Goal: Task Accomplishment & Management: Complete application form

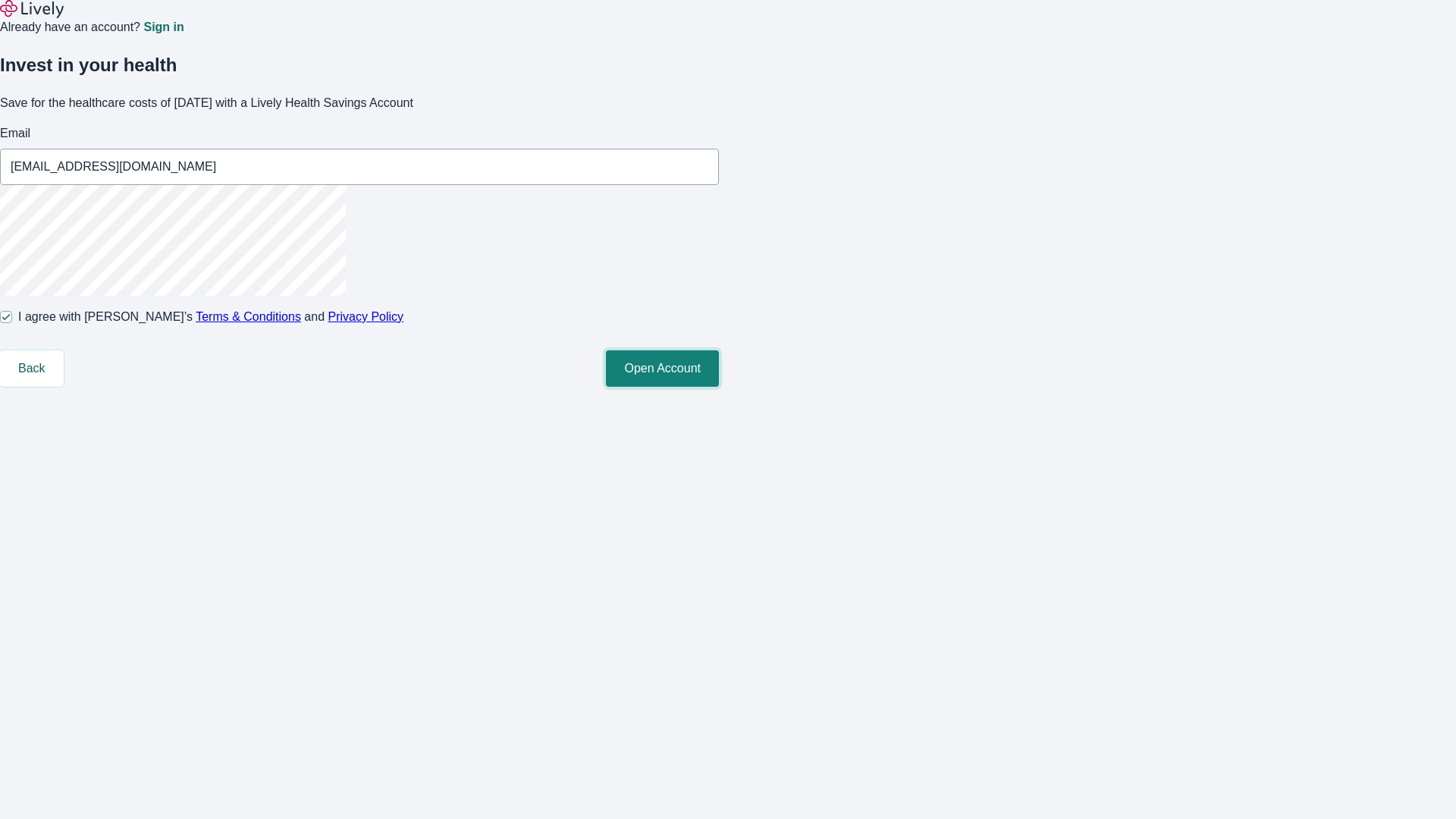
click at [719, 387] on button "Open Account" at bounding box center [662, 368] width 113 height 36
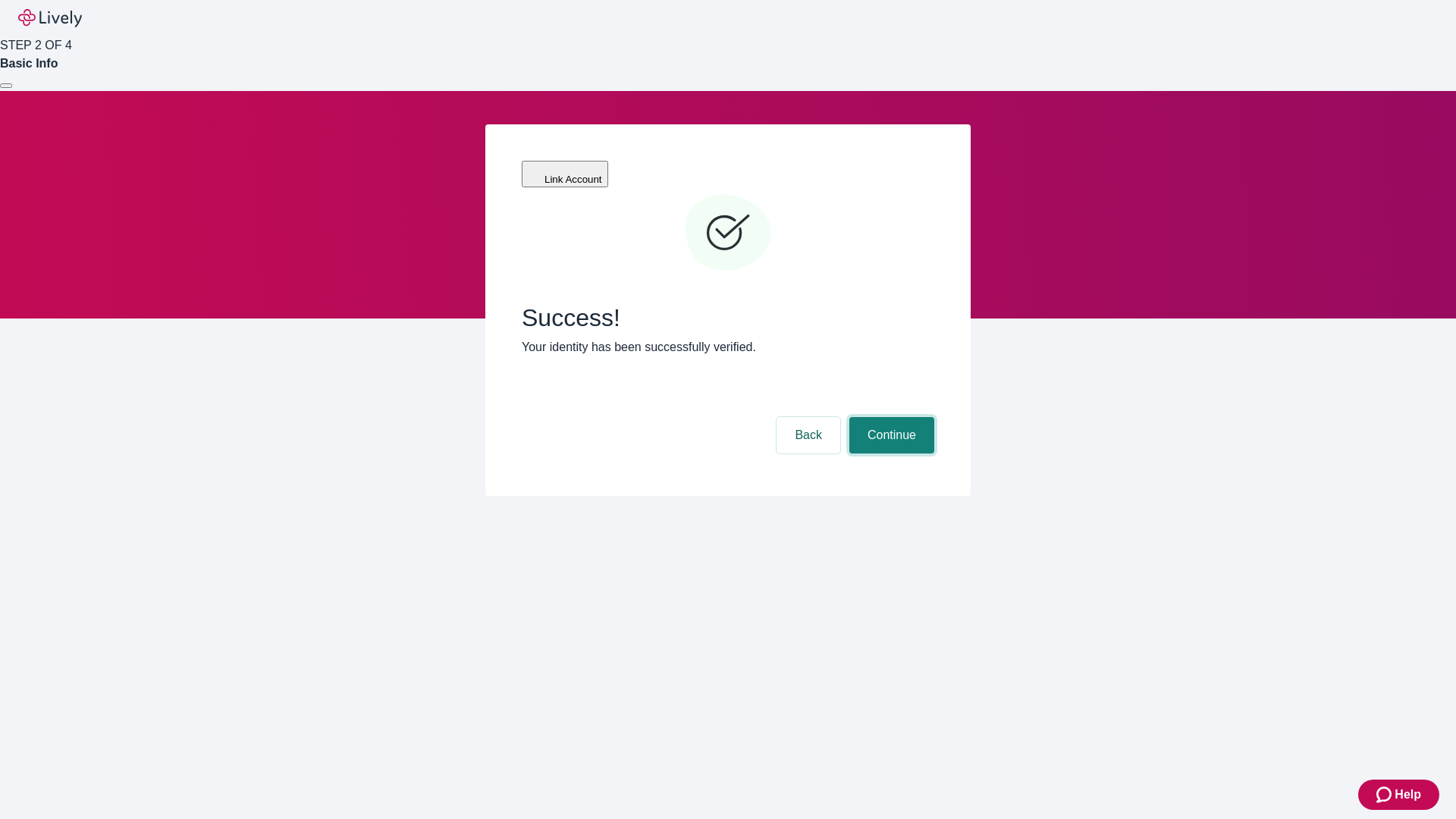
click at [889, 417] on button "Continue" at bounding box center [892, 435] width 85 height 36
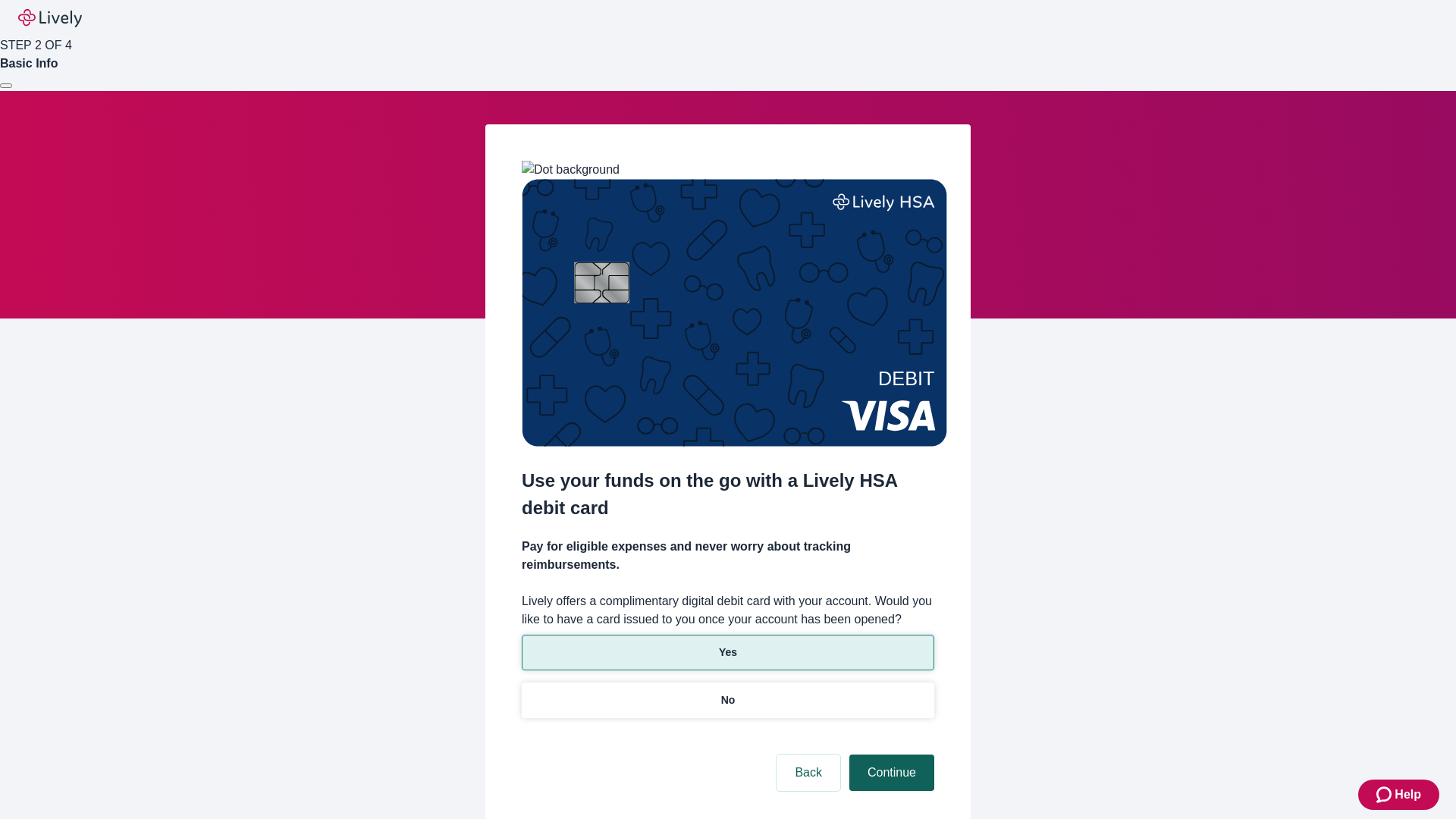
click at [727, 645] on p "Yes" at bounding box center [728, 653] width 18 height 16
click at [889, 754] on button "Continue" at bounding box center [892, 772] width 85 height 36
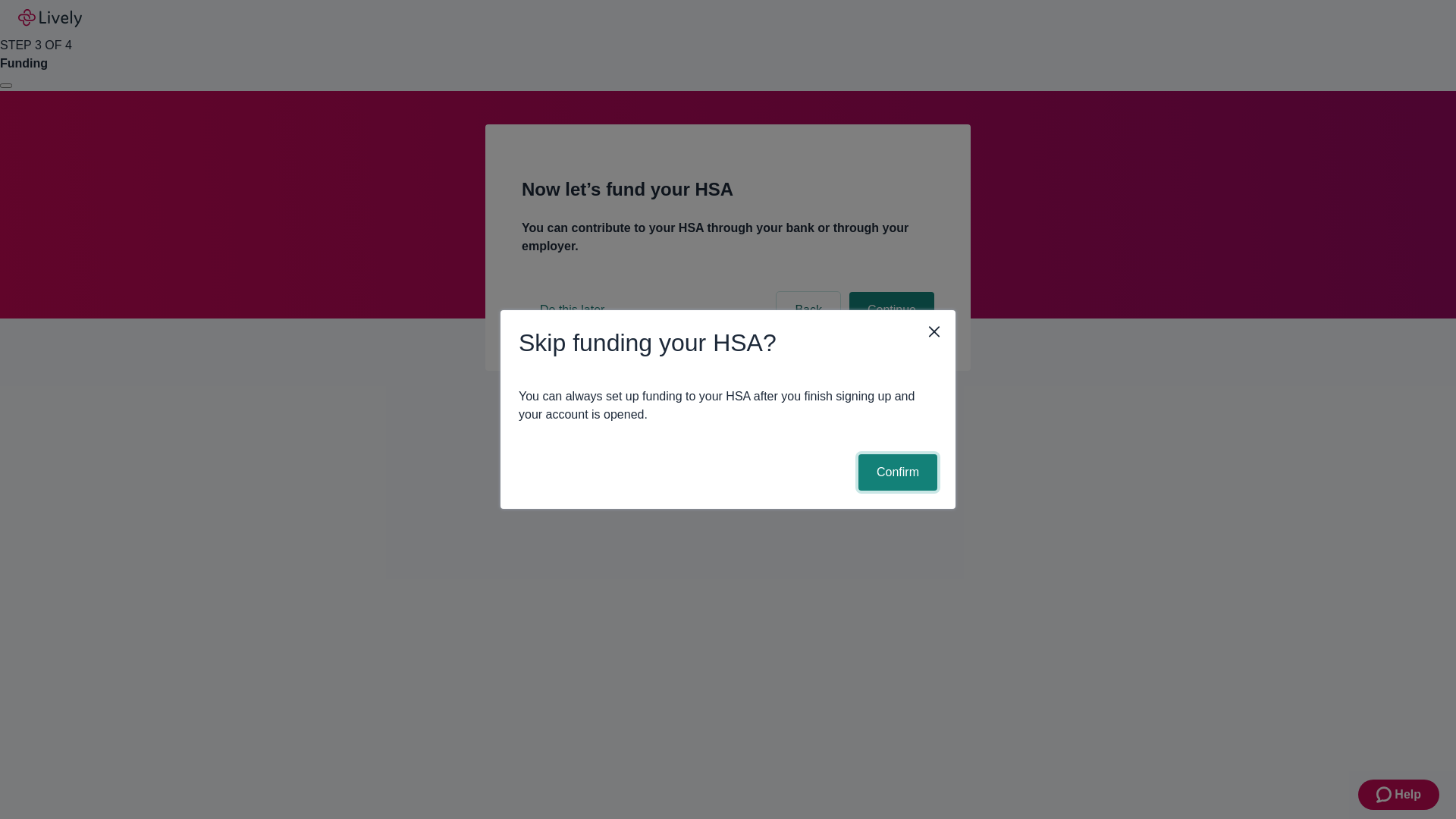
click at [896, 473] on button "Confirm" at bounding box center [898, 472] width 79 height 36
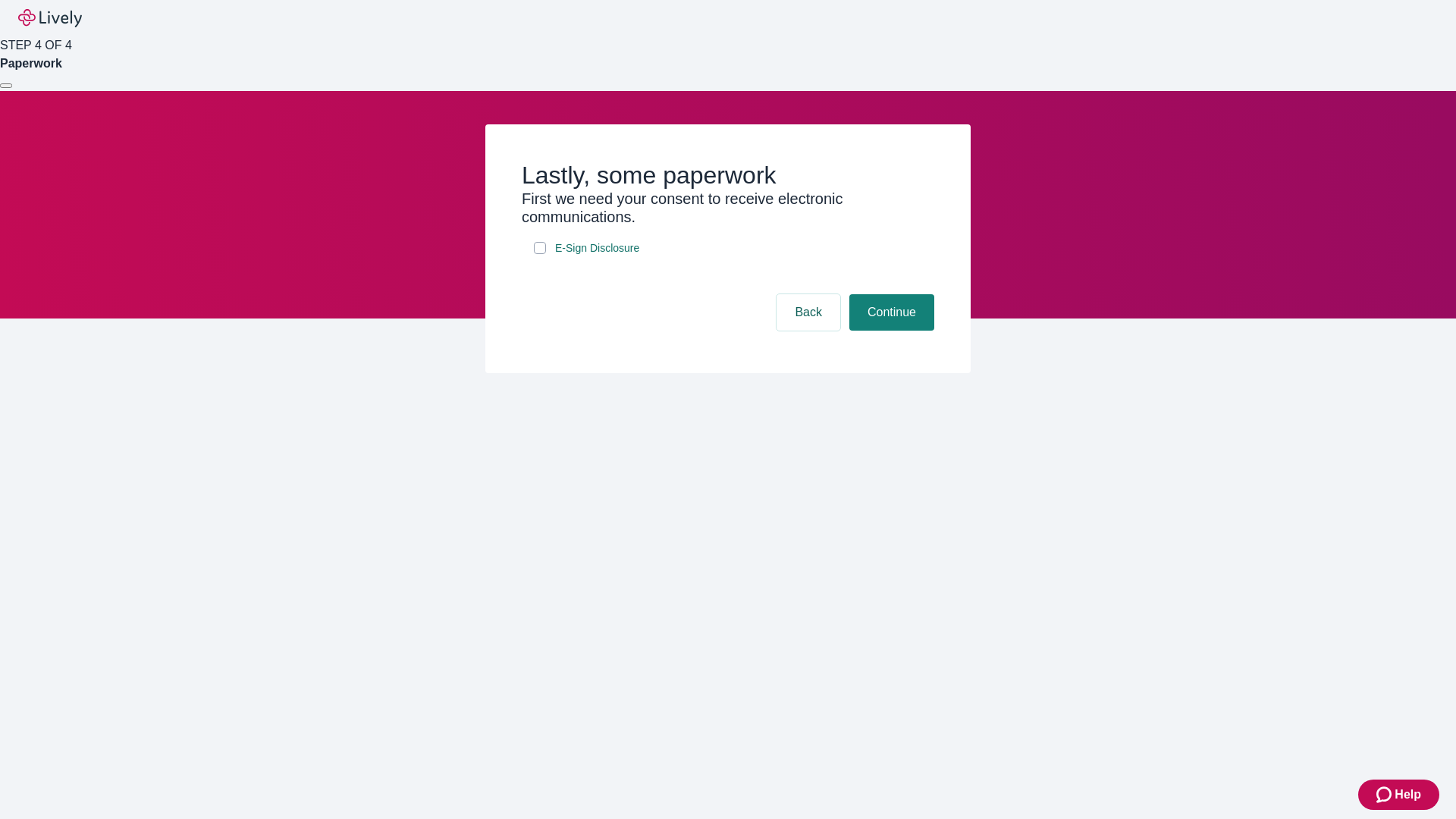
click at [539, 254] on input "E-Sign Disclosure" at bounding box center [539, 248] width 12 height 12
checkbox input "true"
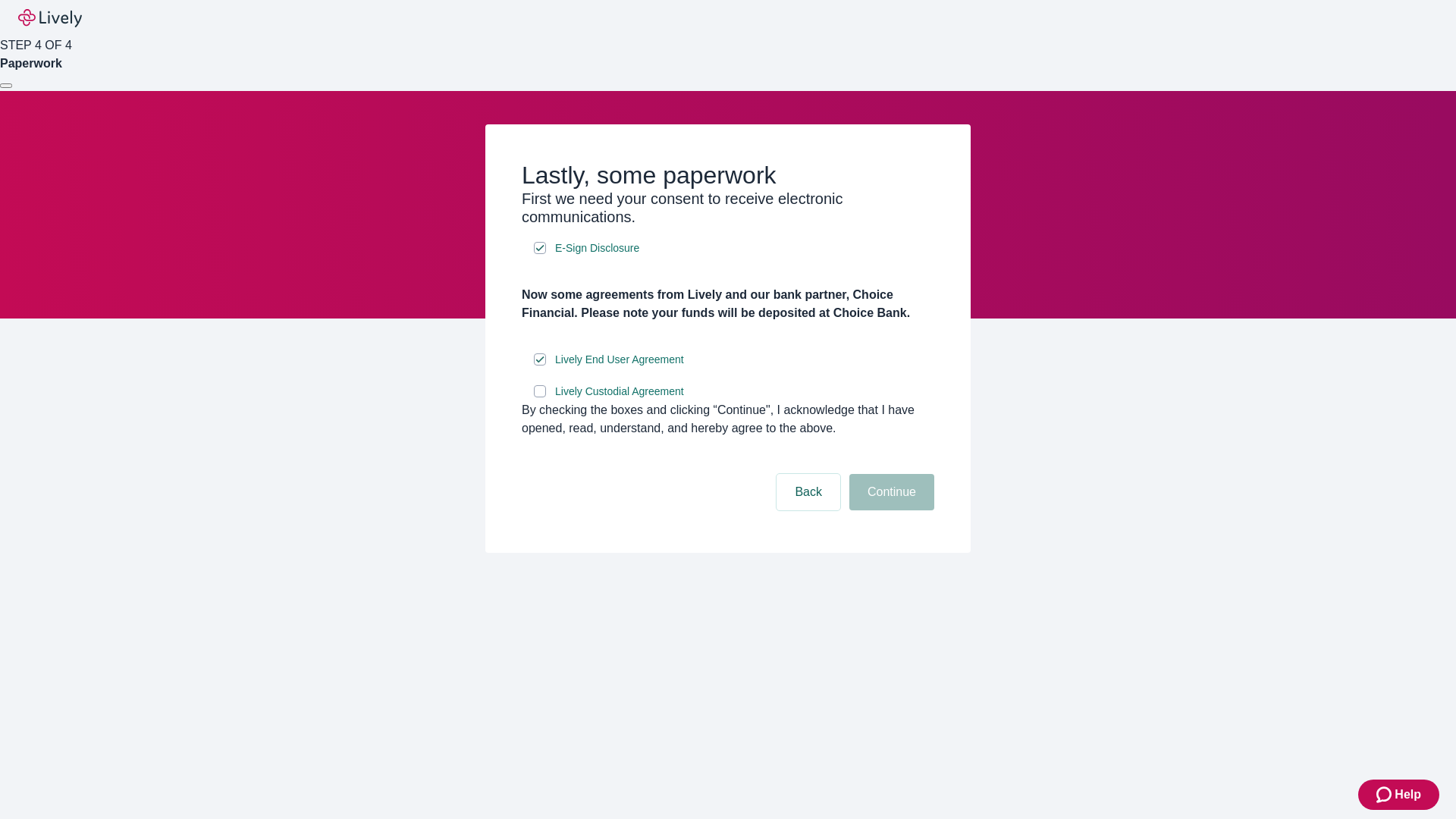
click at [539, 397] on input "Lively Custodial Agreement" at bounding box center [539, 391] width 12 height 12
checkbox input "true"
click at [889, 510] on button "Continue" at bounding box center [892, 491] width 85 height 36
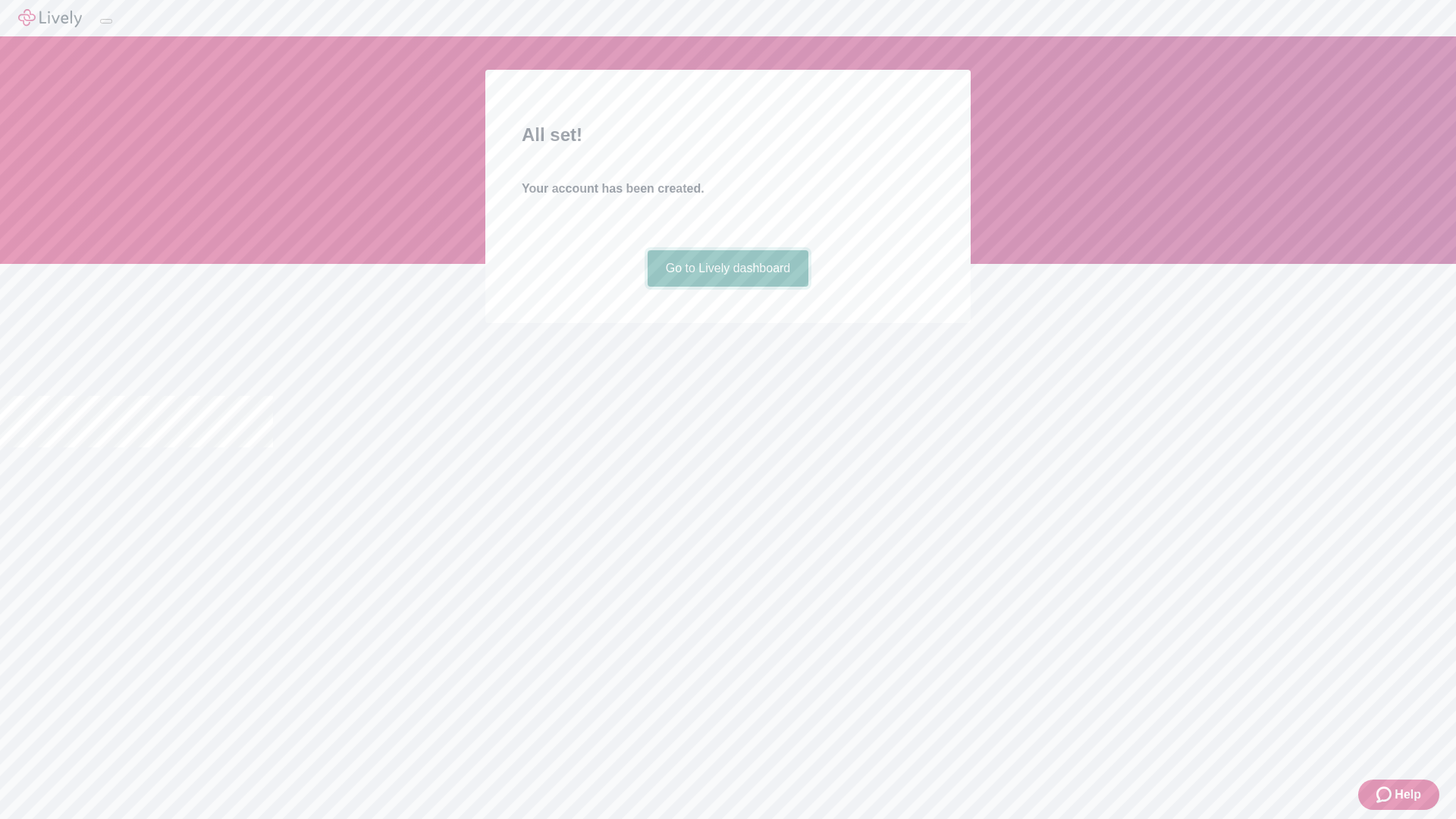
click at [727, 286] on link "Go to Lively dashboard" at bounding box center [728, 268] width 162 height 36
